Goal: Task Accomplishment & Management: Manage account settings

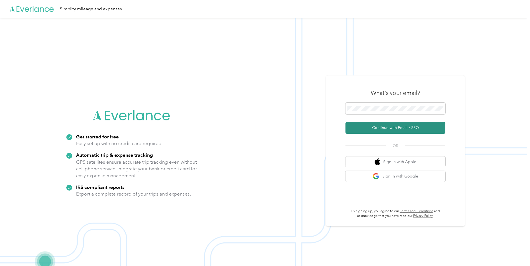
click at [404, 128] on button "Continue with Email / SSO" at bounding box center [396, 128] width 100 height 12
click at [378, 127] on button "Continue with Email / SSO" at bounding box center [396, 128] width 100 height 12
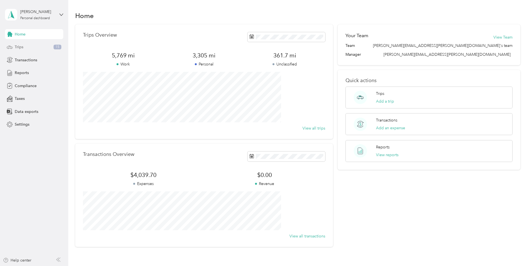
click at [28, 46] on div "Trips 15" at bounding box center [34, 47] width 58 height 10
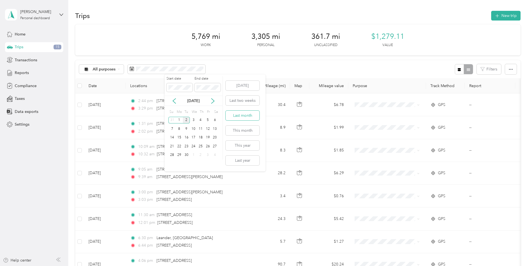
click at [244, 116] on button "Last month" at bounding box center [243, 116] width 34 height 10
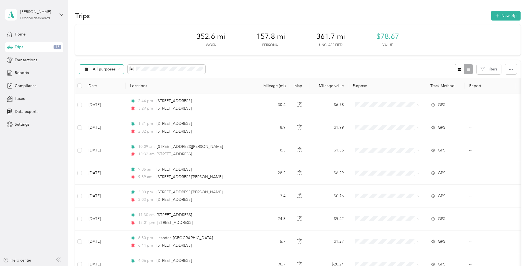
click at [116, 70] on span "All purposes" at bounding box center [104, 69] width 23 height 4
click at [141, 90] on span "Unclassified" at bounding box center [153, 89] width 46 height 6
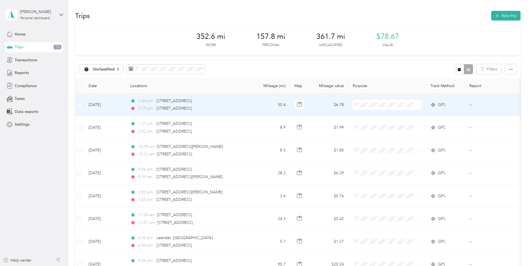
click at [420, 104] on span at bounding box center [417, 105] width 4 height 6
click at [420, 116] on span "Convergint Technologies" at bounding box center [429, 115] width 51 height 6
click at [430, 116] on span "Convergint Technologies" at bounding box center [429, 115] width 51 height 6
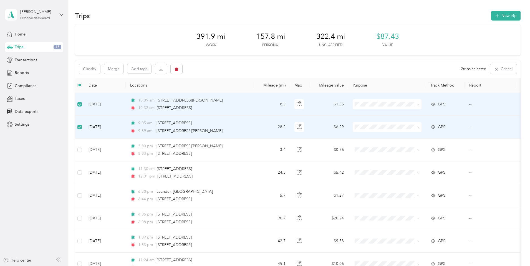
click at [420, 102] on span at bounding box center [417, 104] width 4 height 6
click at [420, 104] on icon at bounding box center [418, 104] width 2 height 2
click at [413, 114] on span "Convergint Technologies" at bounding box center [429, 115] width 51 height 6
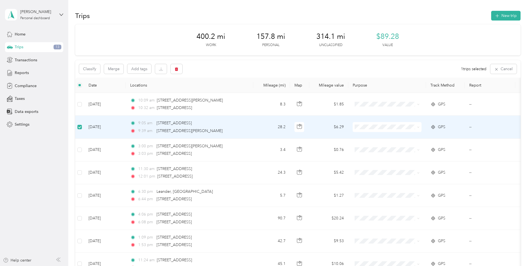
click at [82, 124] on label at bounding box center [79, 127] width 4 height 6
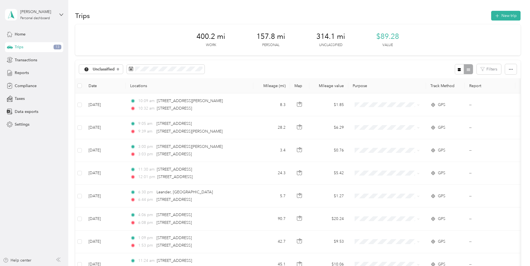
click at [86, 136] on div "400.2 mi Work 157.8 mi Personal 314.1 mi Unclassified $89.28 Value Unclassified…" at bounding box center [298, 226] width 446 height 405
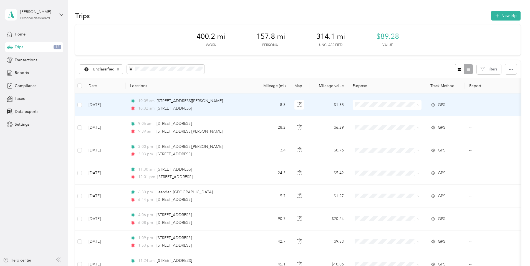
click at [428, 116] on span "Convergint Technologies" at bounding box center [429, 115] width 51 height 6
click at [436, 117] on li "Convergint Technologies" at bounding box center [424, 116] width 69 height 10
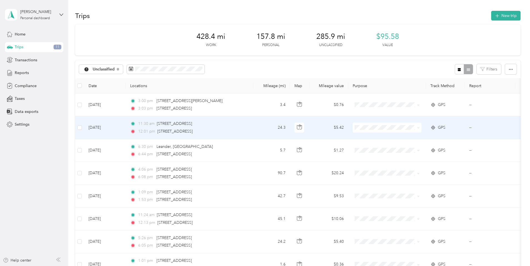
click at [253, 124] on td "11:30 am [STREET_ADDRESS] 12:01 pm [STREET_ADDRESS]" at bounding box center [190, 127] width 128 height 23
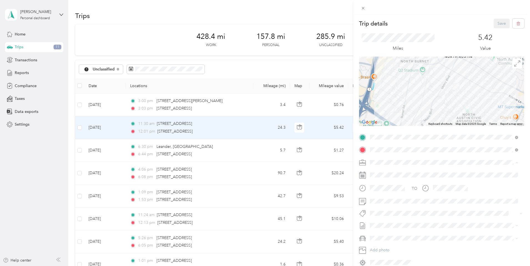
click at [385, 180] on span "Personal" at bounding box center [379, 182] width 15 height 5
click at [497, 21] on button "Save" at bounding box center [502, 24] width 16 height 10
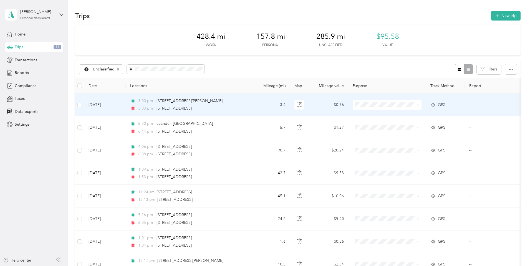
click at [247, 106] on div "3:03 pm [STREET_ADDRESS]" at bounding box center [188, 109] width 117 height 6
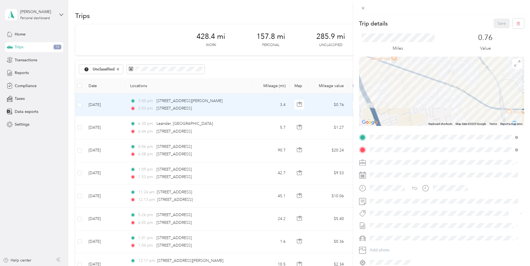
click at [520, 162] on span at bounding box center [446, 162] width 156 height 9
click at [517, 162] on icon at bounding box center [517, 163] width 2 height 2
click at [393, 180] on div "Personal" at bounding box center [444, 182] width 144 height 6
click at [494, 24] on button "Save" at bounding box center [502, 24] width 16 height 10
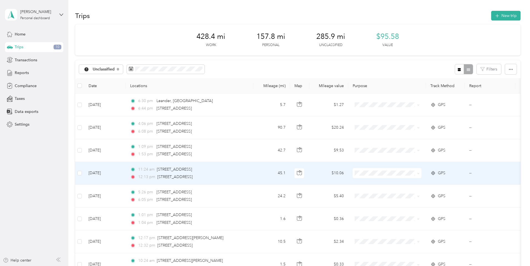
click at [247, 172] on div "11:24 am [STREET_ADDRESS]" at bounding box center [188, 170] width 117 height 6
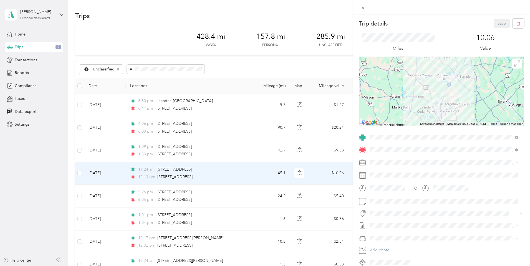
click at [517, 162] on icon at bounding box center [517, 163] width 2 height 2
click at [388, 173] on div "Convergint Technologies" at bounding box center [444, 172] width 144 height 6
click at [495, 22] on button "Save" at bounding box center [502, 24] width 16 height 10
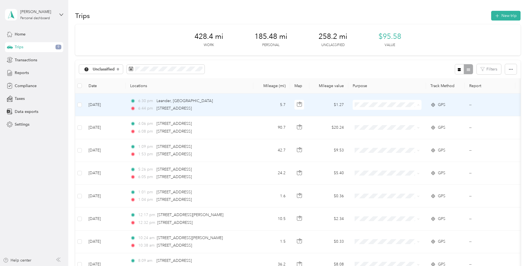
click at [415, 116] on span "Convergint Technologies" at bounding box center [429, 115] width 51 height 6
click at [417, 117] on li "Convergint Technologies" at bounding box center [424, 116] width 69 height 10
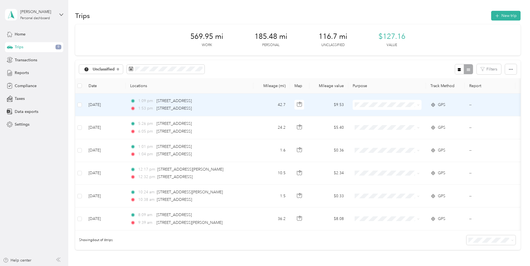
click at [424, 114] on span "Convergint Technologies" at bounding box center [429, 115] width 51 height 6
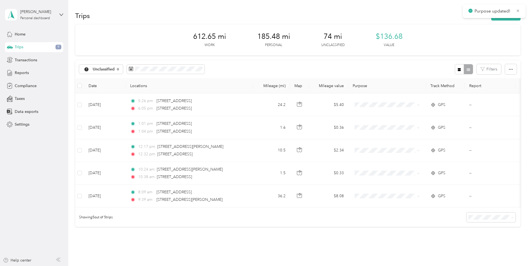
click at [509, 96] on div "612.65 mi Work 185.48 mi Personal 74 mi Unclassified $136.68 Value Unclassified…" at bounding box center [298, 135] width 446 height 222
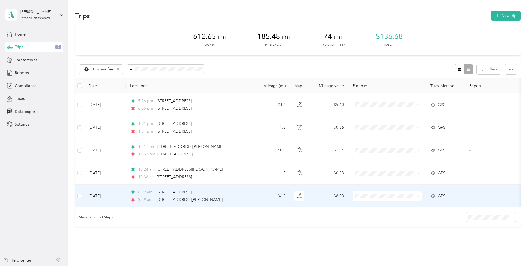
click at [290, 198] on td "36.2" at bounding box center [271, 196] width 37 height 23
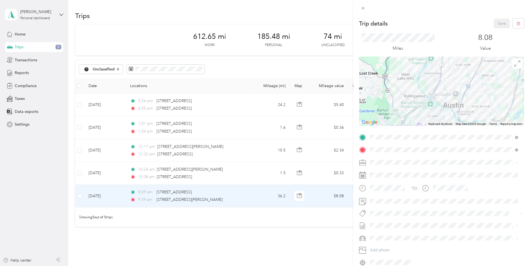
drag, startPoint x: 448, startPoint y: 111, endPoint x: 444, endPoint y: 74, distance: 36.9
click at [444, 74] on div at bounding box center [441, 91] width 165 height 69
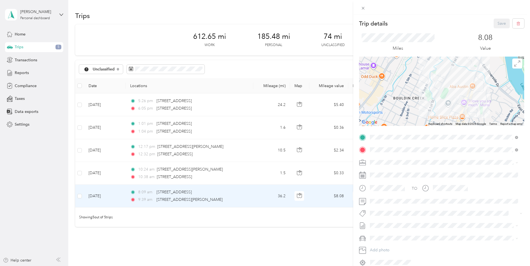
click at [266, 199] on div "Trip details Save This trip cannot be edited because it is either under review,…" at bounding box center [265, 133] width 530 height 266
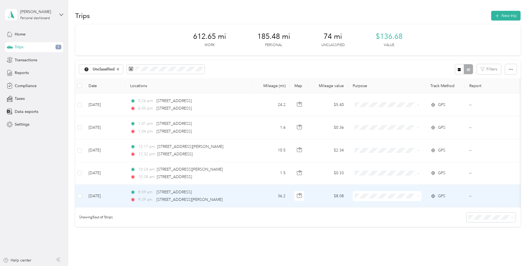
click at [419, 208] on span "Convergint Technologies" at bounding box center [429, 207] width 51 height 6
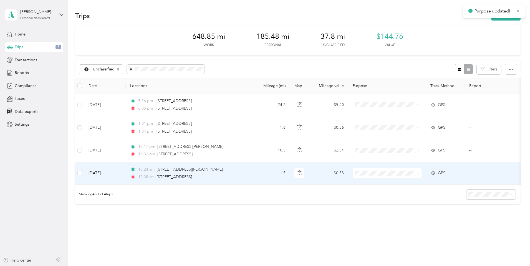
click at [420, 171] on span at bounding box center [417, 173] width 4 height 6
click at [420, 172] on span at bounding box center [417, 173] width 4 height 6
click at [420, 184] on span "Convergint Technologies" at bounding box center [429, 184] width 51 height 6
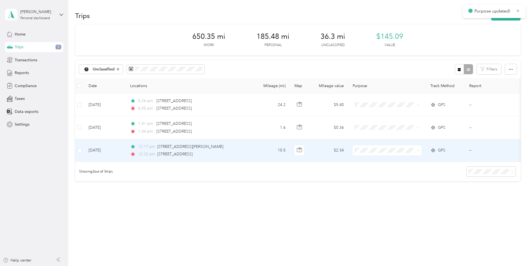
click at [420, 148] on span at bounding box center [417, 150] width 4 height 6
click at [411, 161] on span "Convergint Technologies" at bounding box center [429, 160] width 51 height 6
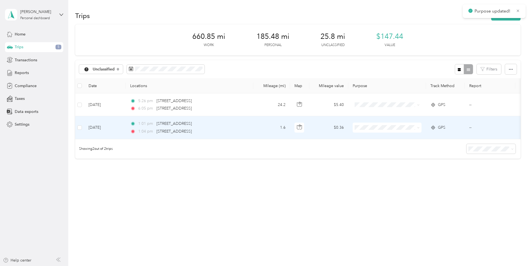
click at [422, 123] on span at bounding box center [387, 128] width 69 height 10
click at [423, 134] on li "Convergint Technologies" at bounding box center [424, 138] width 69 height 10
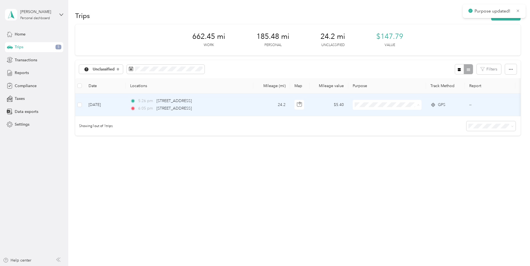
click at [424, 116] on span "Convergint Technologies" at bounding box center [429, 115] width 51 height 6
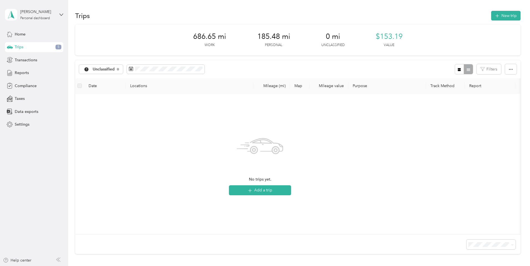
click at [43, 48] on div "Trips 5" at bounding box center [34, 47] width 58 height 10
click at [115, 67] on span "Unclassified" at bounding box center [104, 69] width 22 height 4
click at [142, 79] on span "All purposes" at bounding box center [153, 79] width 46 height 6
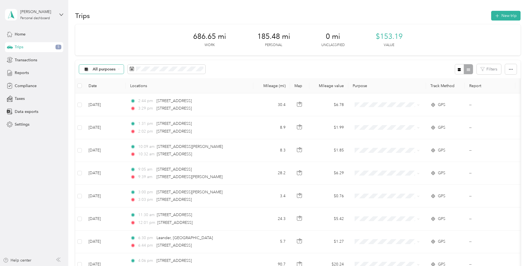
click at [120, 68] on icon at bounding box center [119, 69] width 2 height 2
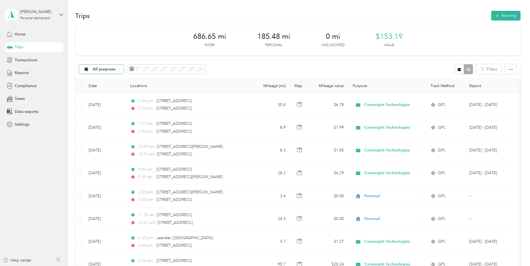
click at [149, 89] on span "Unclassified" at bounding box center [153, 89] width 46 height 6
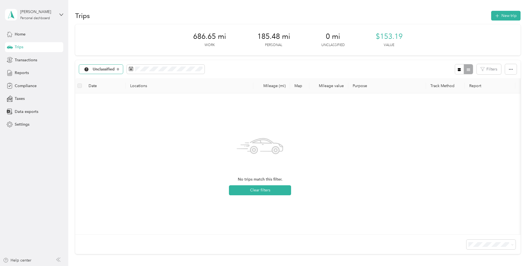
click at [115, 70] on span "Unclassified" at bounding box center [104, 69] width 22 height 4
click at [140, 81] on span "All purposes" at bounding box center [153, 79] width 46 height 6
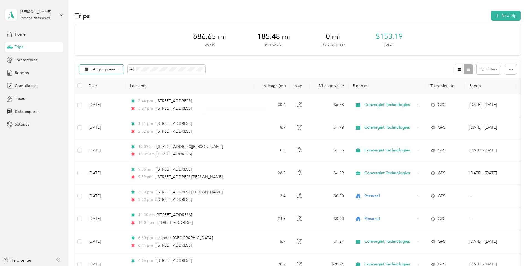
click at [116, 69] on span "All purposes" at bounding box center [104, 69] width 23 height 4
click at [142, 107] on span "Personal" at bounding box center [153, 107] width 46 height 6
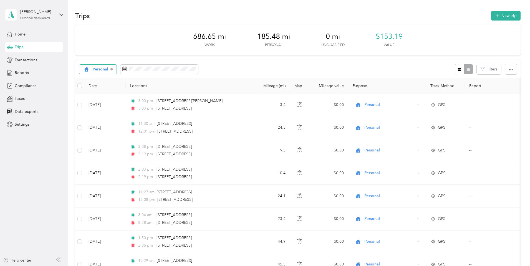
click at [109, 67] on span "Personal" at bounding box center [101, 69] width 16 height 4
click at [140, 80] on span "All purposes" at bounding box center [153, 79] width 46 height 6
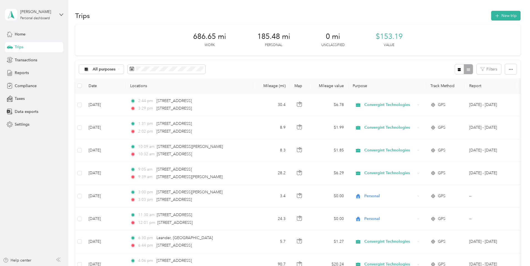
click at [40, 58] on div "Transactions" at bounding box center [34, 60] width 58 height 10
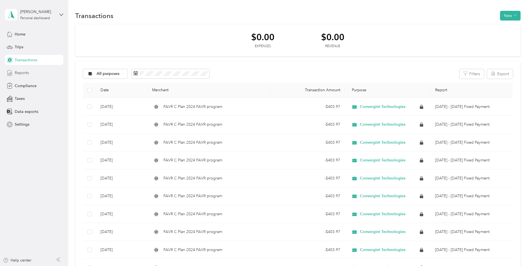
click at [36, 71] on div "Reports" at bounding box center [34, 73] width 58 height 10
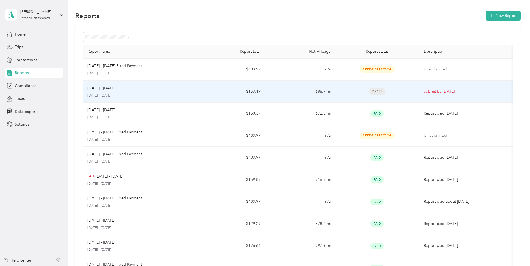
click at [369, 90] on span "Draft" at bounding box center [377, 91] width 17 height 6
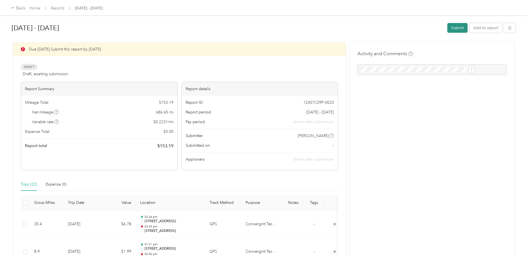
click at [448, 30] on button "Submit" at bounding box center [458, 28] width 20 height 10
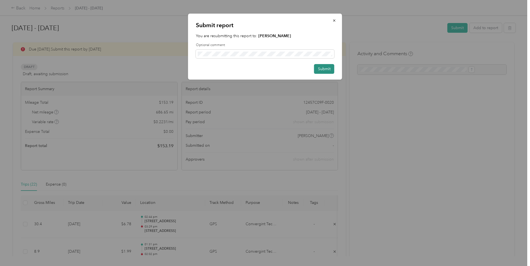
click at [323, 71] on button "Submit" at bounding box center [324, 69] width 20 height 10
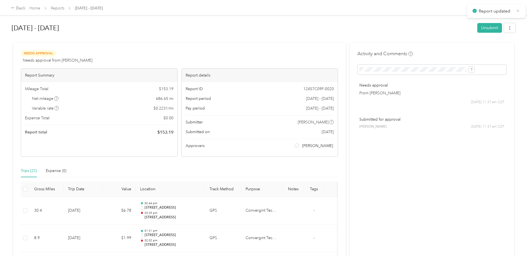
click at [517, 11] on icon at bounding box center [518, 10] width 4 height 5
click at [40, 7] on link "Home" at bounding box center [34, 8] width 11 height 5
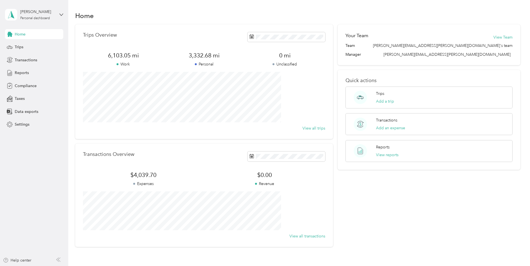
click at [23, 30] on div "Home" at bounding box center [34, 34] width 58 height 10
click at [21, 72] on span "Reports" at bounding box center [22, 73] width 14 height 6
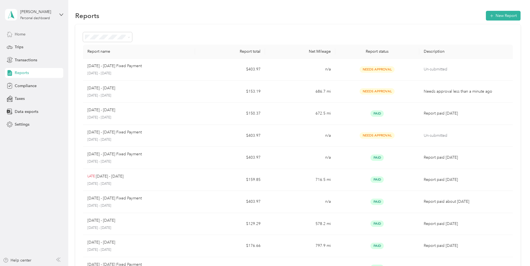
click at [22, 35] on span "Home" at bounding box center [20, 34] width 11 height 6
